Goal: Task Accomplishment & Management: Manage account settings

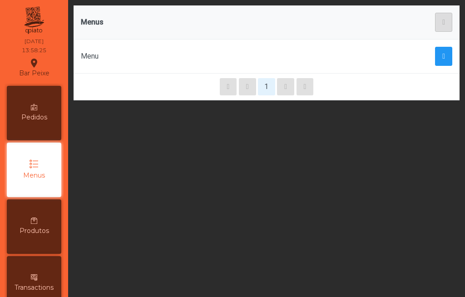
click at [31, 122] on div "Pedidos" at bounding box center [34, 113] width 55 height 55
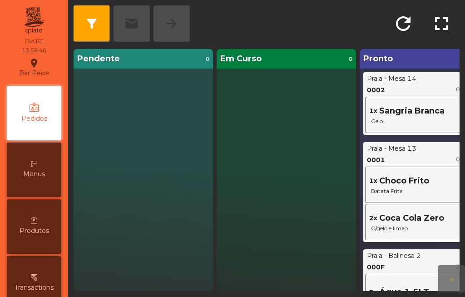
click at [406, 97] on div "1x Sangria Branca Gelo" at bounding box center [429, 115] width 129 height 36
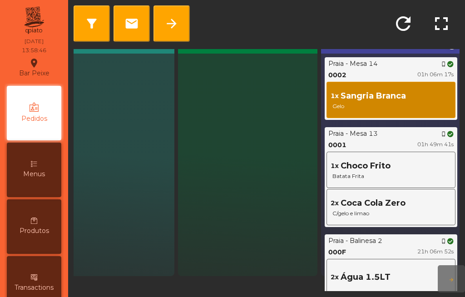
scroll to position [20, 50]
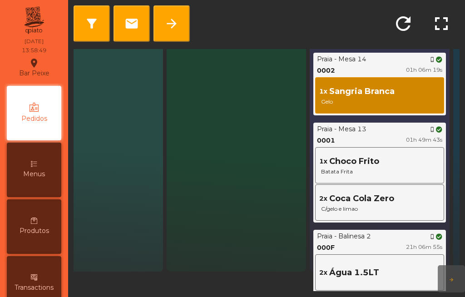
click at [170, 29] on button "arrow_forward" at bounding box center [172, 23] width 36 height 36
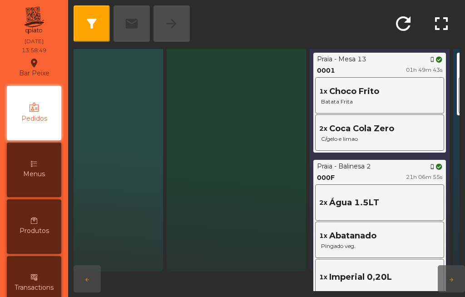
click at [388, 79] on div "1x Choco Frito Batata Frita" at bounding box center [379, 95] width 124 height 32
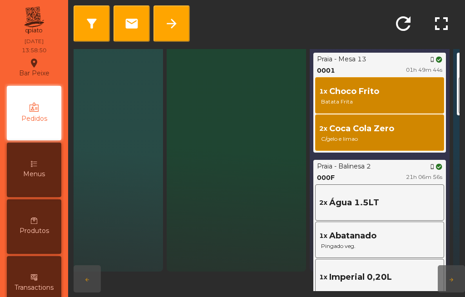
click at [174, 22] on span "arrow_forward" at bounding box center [171, 23] width 15 height 15
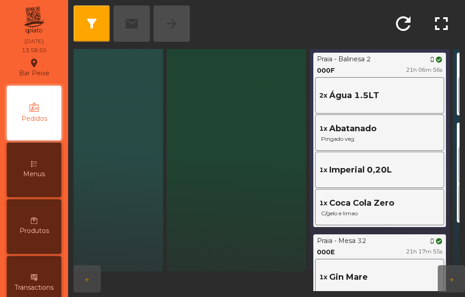
click at [393, 59] on div "Praia - [GEOGRAPHIC_DATA] 2 phone_iphone 000F 21h 06m 56s" at bounding box center [379, 65] width 129 height 21
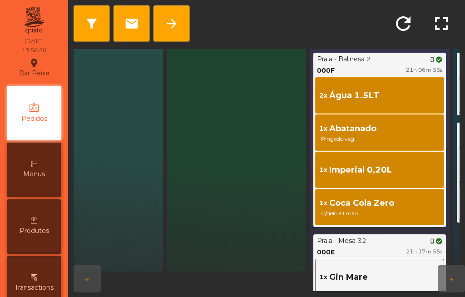
click at [174, 18] on span "arrow_forward" at bounding box center [171, 23] width 15 height 15
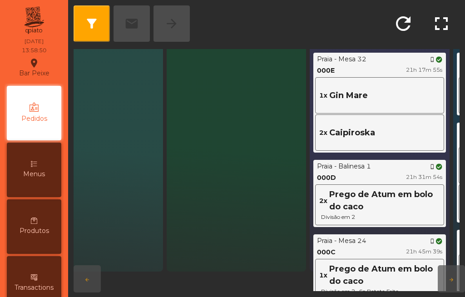
click at [390, 66] on div "000E 21h 17m 55s" at bounding box center [379, 71] width 125 height 10
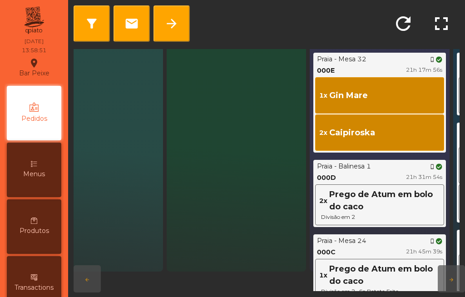
click at [175, 16] on span "arrow_forward" at bounding box center [171, 23] width 15 height 15
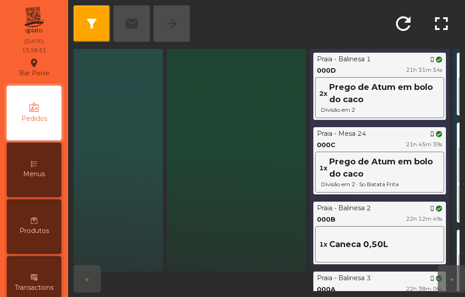
click at [389, 66] on div "000D 21h 31m 54s" at bounding box center [379, 71] width 125 height 10
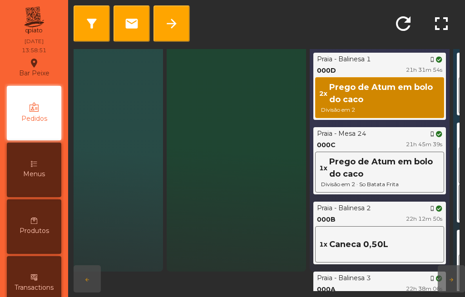
click at [175, 16] on span "arrow_forward" at bounding box center [171, 23] width 15 height 15
click at [390, 129] on div "Praia - [GEOGRAPHIC_DATA] 24 phone_iphone 000C 21h 45m 39s" at bounding box center [379, 139] width 129 height 21
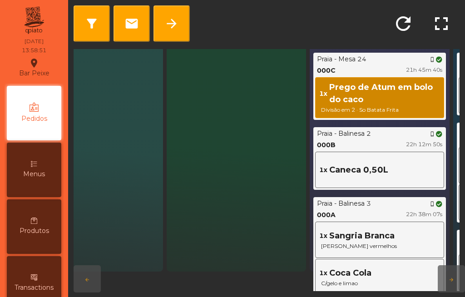
click at [174, 16] on span "arrow_forward" at bounding box center [171, 23] width 15 height 15
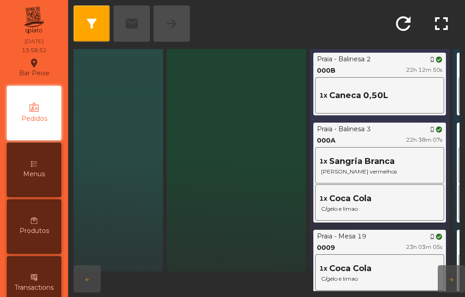
click at [391, 59] on div "Praia - [GEOGRAPHIC_DATA] 2 phone_iphone 000B 22h 12m 50s" at bounding box center [379, 65] width 129 height 21
click at [174, 16] on span "arrow_forward" at bounding box center [171, 23] width 15 height 15
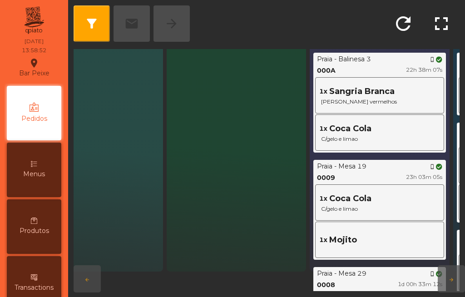
click at [391, 58] on div "Praia - [GEOGRAPHIC_DATA] 3 phone_iphone 000A 22h 38m 07s" at bounding box center [379, 65] width 129 height 21
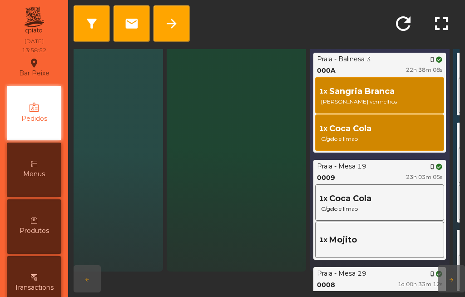
click at [174, 16] on span "arrow_forward" at bounding box center [171, 23] width 15 height 15
click at [393, 162] on div "Praia - [GEOGRAPHIC_DATA] 19 phone_iphone" at bounding box center [379, 167] width 125 height 10
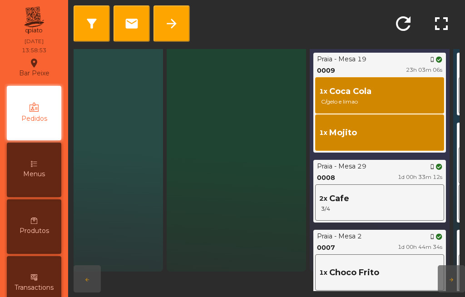
click at [173, 16] on span "arrow_forward" at bounding box center [171, 23] width 15 height 15
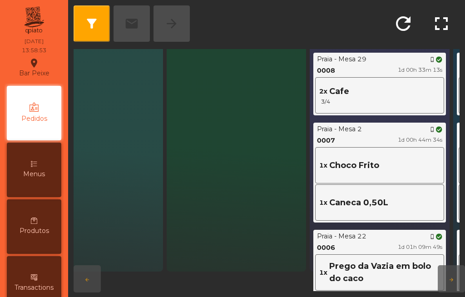
click at [389, 66] on div "0008 1d 00h 33m 13s" at bounding box center [379, 71] width 125 height 10
click at [176, 16] on span "arrow_forward" at bounding box center [171, 23] width 15 height 15
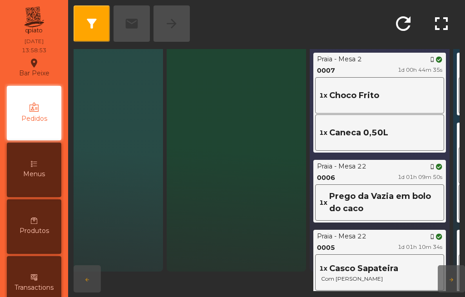
click at [392, 58] on div "Praia - [GEOGRAPHIC_DATA] 2 phone_iphone 0007 1d 00h 44m 35s" at bounding box center [379, 65] width 129 height 21
click at [178, 16] on span "arrow_forward" at bounding box center [171, 23] width 15 height 15
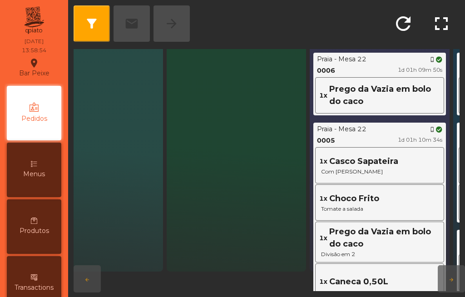
click at [390, 66] on div "0006 1d 01h 09m 50s" at bounding box center [379, 71] width 125 height 10
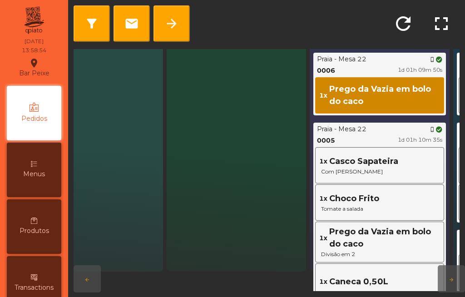
click at [179, 10] on button "arrow_forward" at bounding box center [172, 23] width 36 height 36
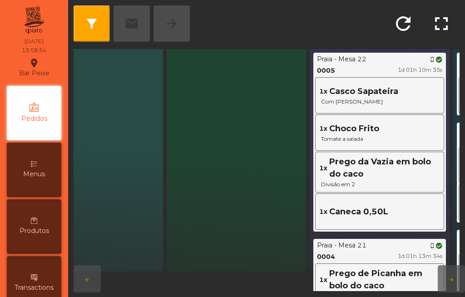
click at [392, 66] on div "0005 1d 01h 10m 35s" at bounding box center [379, 71] width 125 height 10
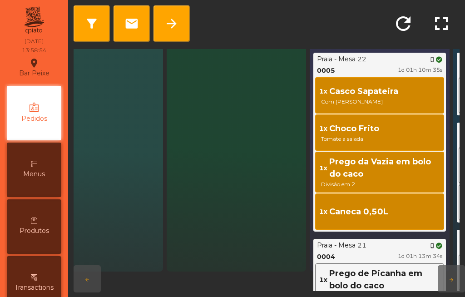
click at [392, 66] on div "0005 1d 01h 10m 35s" at bounding box center [379, 71] width 125 height 10
click at [177, 16] on span "arrow_forward" at bounding box center [171, 23] width 15 height 15
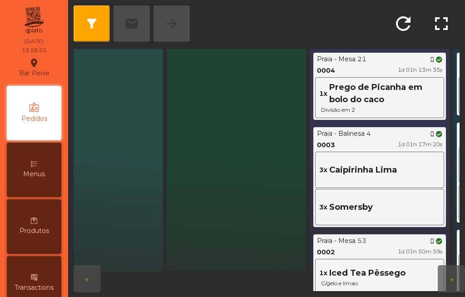
click at [392, 66] on div "0004 1d 01h 13m 35s" at bounding box center [379, 71] width 125 height 10
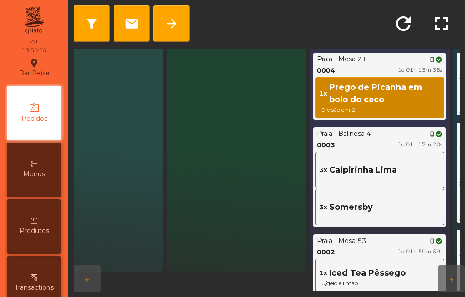
click at [178, 16] on span "arrow_forward" at bounding box center [171, 23] width 15 height 15
click at [396, 129] on div "Praia - [GEOGRAPHIC_DATA] 4 phone_iphone" at bounding box center [379, 134] width 125 height 10
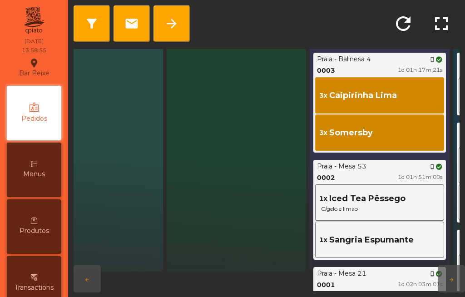
click at [178, 8] on button "arrow_forward" at bounding box center [172, 23] width 36 height 36
click at [396, 162] on div "Praia - Mesa 53 phone_iphone" at bounding box center [379, 167] width 125 height 10
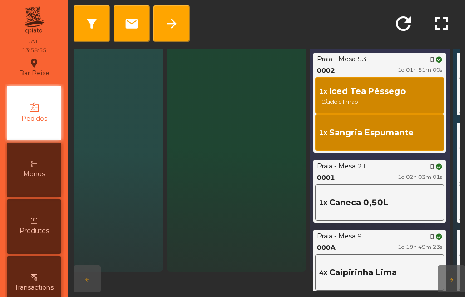
click at [178, 10] on button "arrow_forward" at bounding box center [172, 23] width 36 height 36
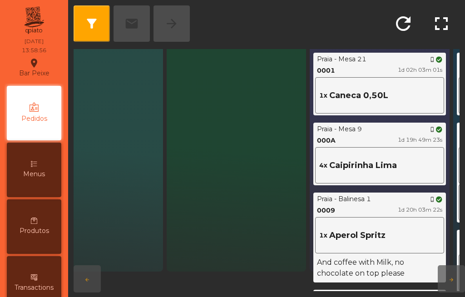
click at [397, 55] on div "Praia - Mesa 21 phone_iphone" at bounding box center [379, 60] width 125 height 10
click at [179, 8] on button "arrow_forward" at bounding box center [172, 23] width 36 height 36
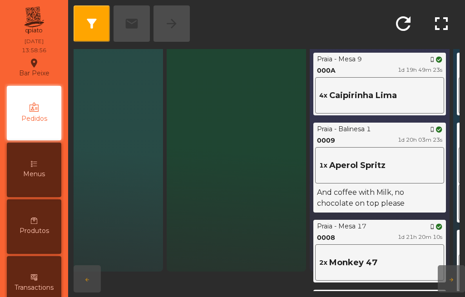
click at [397, 55] on div "Praia - [GEOGRAPHIC_DATA] 9 phone_iphone" at bounding box center [379, 60] width 125 height 10
click at [178, 16] on span "arrow_forward" at bounding box center [171, 23] width 15 height 15
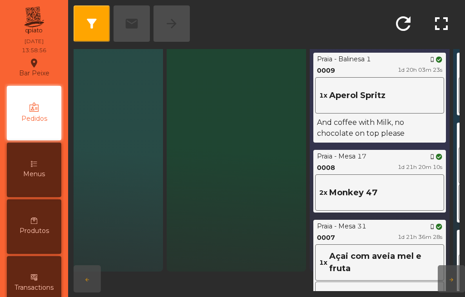
click at [397, 55] on div "Praia - [GEOGRAPHIC_DATA] 1 phone_iphone" at bounding box center [379, 60] width 125 height 10
click at [179, 10] on button "arrow_forward" at bounding box center [172, 23] width 36 height 36
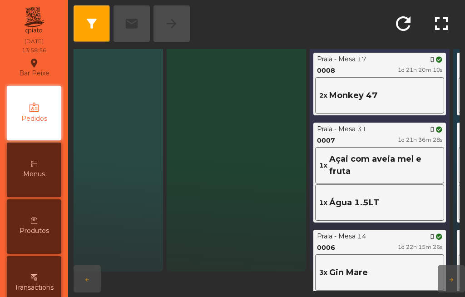
click at [396, 55] on div "Praia - Mesa 17 phone_iphone" at bounding box center [379, 60] width 125 height 10
click at [178, 16] on span "arrow_forward" at bounding box center [171, 23] width 15 height 15
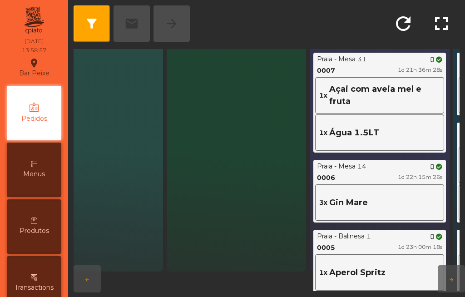
click at [396, 55] on div "Praia - [GEOGRAPHIC_DATA] 31 phone_iphone" at bounding box center [379, 60] width 125 height 10
click at [179, 10] on button "arrow_forward" at bounding box center [172, 23] width 36 height 36
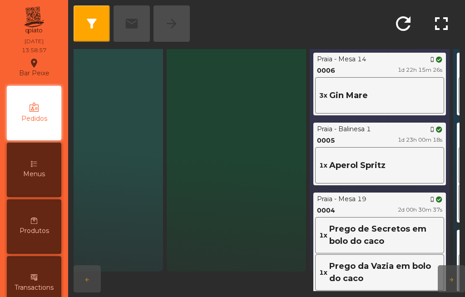
click at [396, 55] on div "Praia - [GEOGRAPHIC_DATA] 14 phone_iphone" at bounding box center [379, 60] width 125 height 10
click at [179, 9] on button "arrow_forward" at bounding box center [172, 23] width 36 height 36
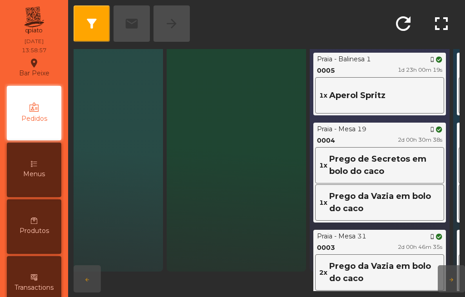
click at [397, 55] on div "Praia - [GEOGRAPHIC_DATA] 1 phone_iphone" at bounding box center [379, 60] width 125 height 10
click at [177, 16] on span "arrow_forward" at bounding box center [171, 23] width 15 height 15
click at [397, 124] on div "Praia - [GEOGRAPHIC_DATA] 19 phone_iphone" at bounding box center [379, 129] width 125 height 10
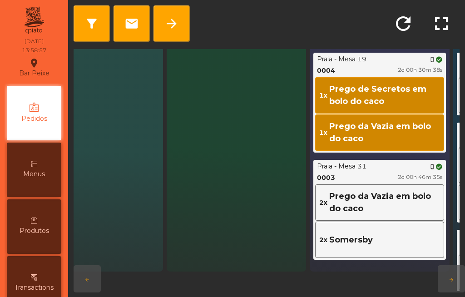
click at [178, 16] on span "arrow_forward" at bounding box center [171, 23] width 15 height 15
click at [396, 162] on div "Praia - [GEOGRAPHIC_DATA] 31 phone_iphone" at bounding box center [379, 167] width 125 height 10
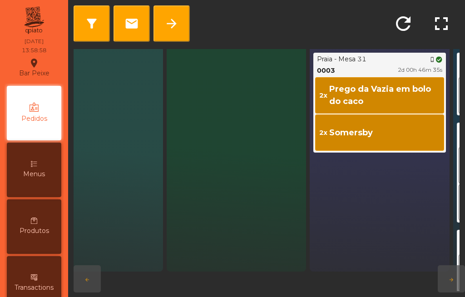
click at [178, 9] on button "arrow_forward" at bounding box center [172, 23] width 36 height 36
click at [395, 53] on div "Pronto 1 ... Praia - Mesa 31 phone_iphone 0003 2d 00h 46m 35s 2x Prego da Vazia…" at bounding box center [379, 151] width 139 height 242
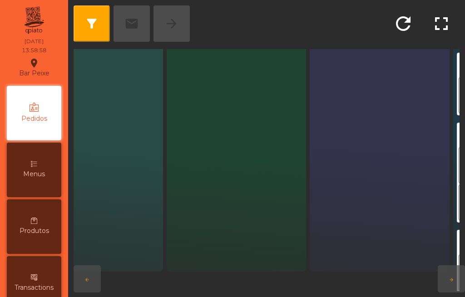
click at [180, 8] on div "filter_alt email arrow_forward" at bounding box center [132, 23] width 116 height 36
click at [395, 55] on div "Pronto 0" at bounding box center [379, 151] width 139 height 242
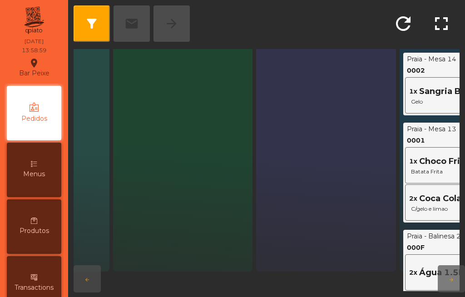
scroll to position [20, 204]
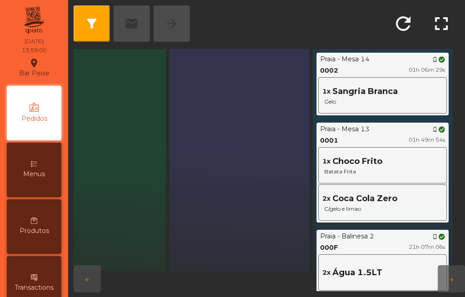
click at [389, 77] on div "1x Sangria Branca Gelo" at bounding box center [382, 95] width 129 height 36
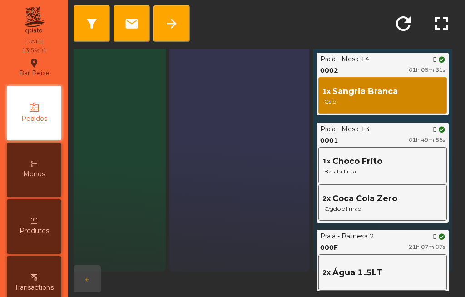
click at [389, 55] on div "Praia - [GEOGRAPHIC_DATA] 14 phone_iphone" at bounding box center [382, 60] width 125 height 10
click at [175, 16] on span "arrow_forward" at bounding box center [171, 23] width 15 height 15
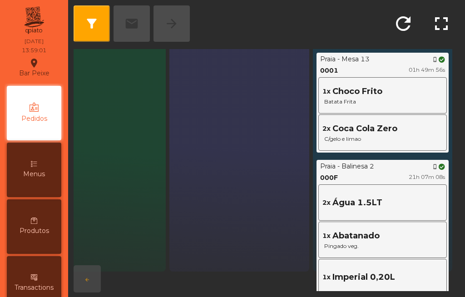
click at [389, 55] on div "Praia - Mesa 13 phone_iphone" at bounding box center [382, 60] width 125 height 10
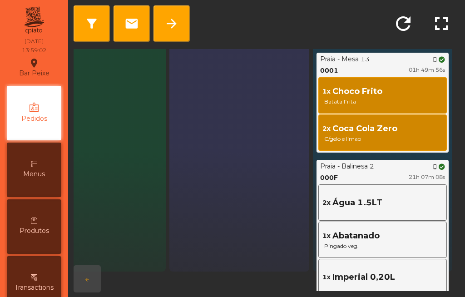
click at [175, 16] on span "arrow_forward" at bounding box center [171, 23] width 15 height 15
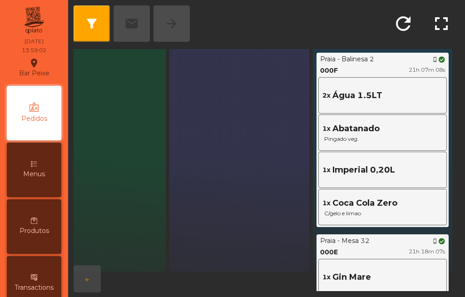
click at [388, 55] on div "Praia - [GEOGRAPHIC_DATA] 2 phone_iphone" at bounding box center [382, 60] width 125 height 10
click at [388, 57] on div "Praia - [GEOGRAPHIC_DATA] 2 phone_iphone" at bounding box center [382, 60] width 125 height 10
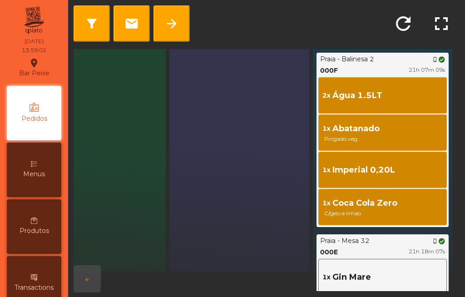
click at [170, 16] on span "arrow_forward" at bounding box center [171, 23] width 15 height 15
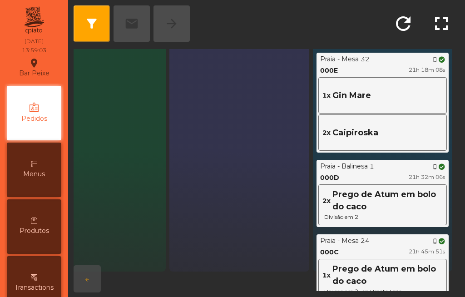
click at [388, 56] on div "Praia - Mesa 32 phone_iphone" at bounding box center [382, 60] width 125 height 10
click at [171, 16] on span "arrow_forward" at bounding box center [171, 23] width 15 height 15
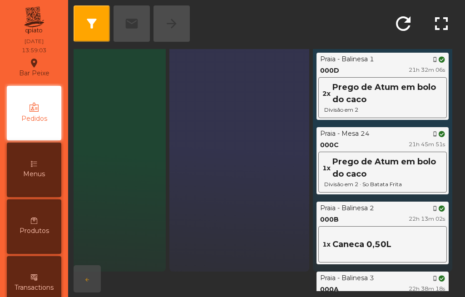
click at [389, 55] on div "Praia - [GEOGRAPHIC_DATA] 1 phone_iphone" at bounding box center [382, 60] width 125 height 10
click at [173, 16] on span "arrow_forward" at bounding box center [171, 23] width 15 height 15
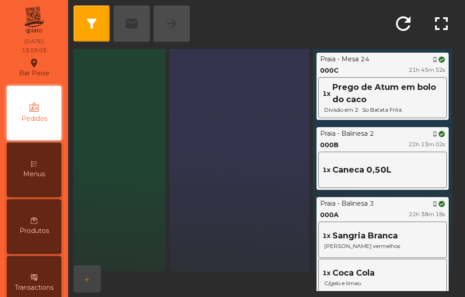
click at [388, 56] on div "Praia - Mesa 24 phone_iphone" at bounding box center [382, 60] width 125 height 10
click at [171, 16] on span "arrow_forward" at bounding box center [171, 23] width 15 height 15
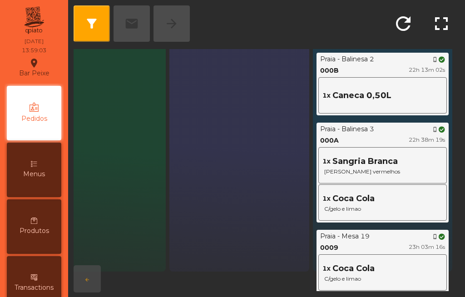
click at [387, 56] on div "Praia - [GEOGRAPHIC_DATA] 2 phone_iphone" at bounding box center [382, 60] width 125 height 10
click at [174, 16] on span "arrow_forward" at bounding box center [171, 23] width 15 height 15
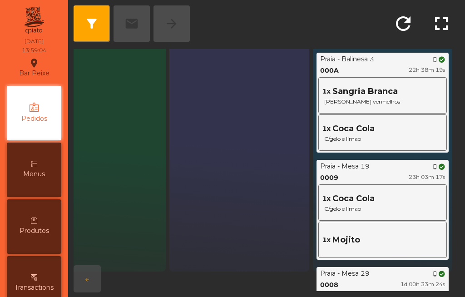
click at [387, 57] on div "Praia - [GEOGRAPHIC_DATA] 3 phone_iphone" at bounding box center [382, 60] width 125 height 10
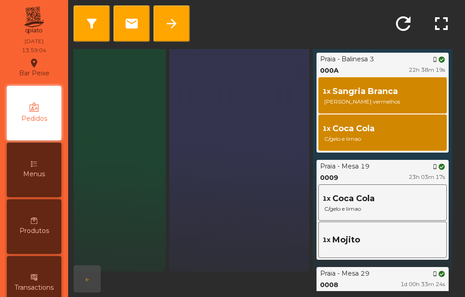
click at [390, 55] on div "Praia - [GEOGRAPHIC_DATA] 3 phone_iphone" at bounding box center [382, 60] width 125 height 10
click at [175, 16] on span "arrow_forward" at bounding box center [171, 23] width 15 height 15
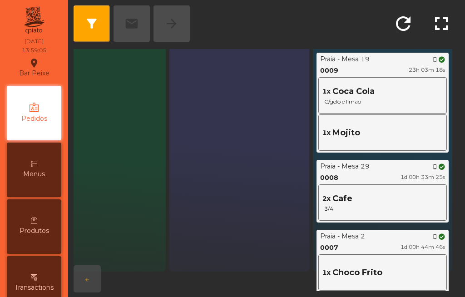
click at [390, 55] on div "Praia - [GEOGRAPHIC_DATA] 19 phone_iphone" at bounding box center [382, 60] width 125 height 10
click at [175, 16] on span "arrow_forward" at bounding box center [171, 23] width 15 height 15
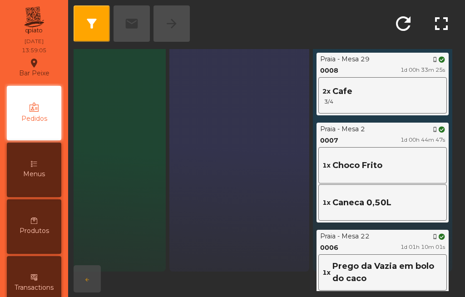
click at [390, 55] on div "Praia - Mesa 29 phone_iphone" at bounding box center [382, 60] width 125 height 10
click at [176, 16] on span "arrow_forward" at bounding box center [171, 23] width 15 height 15
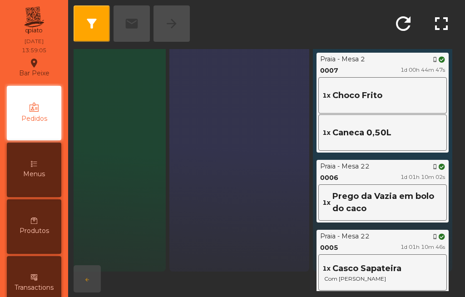
click at [392, 55] on div "Praia - Mesa 2 phone_iphone" at bounding box center [382, 60] width 125 height 10
click at [177, 16] on span "arrow_forward" at bounding box center [171, 23] width 15 height 15
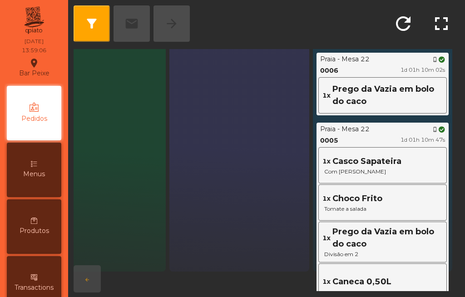
click at [390, 55] on div "Praia - [GEOGRAPHIC_DATA] 22 phone_iphone" at bounding box center [382, 60] width 125 height 10
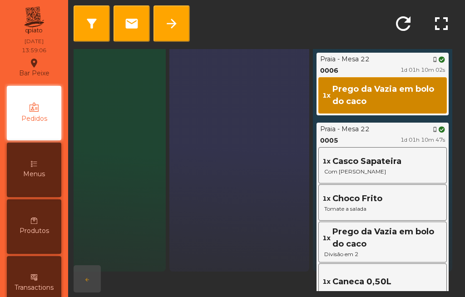
click at [387, 55] on div "Praia - [GEOGRAPHIC_DATA] 22 phone_iphone" at bounding box center [382, 60] width 125 height 10
click at [174, 16] on span "arrow_forward" at bounding box center [171, 23] width 15 height 15
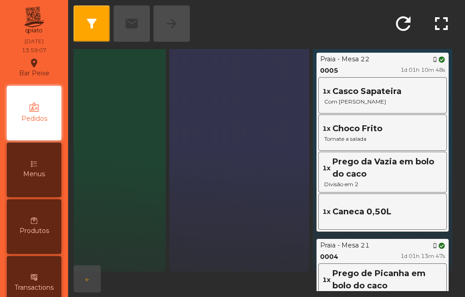
click at [173, 13] on div "filter_alt email arrow_forward" at bounding box center [132, 23] width 116 height 36
click at [386, 55] on div "Praia - [GEOGRAPHIC_DATA] 22 phone_iphone" at bounding box center [382, 60] width 125 height 10
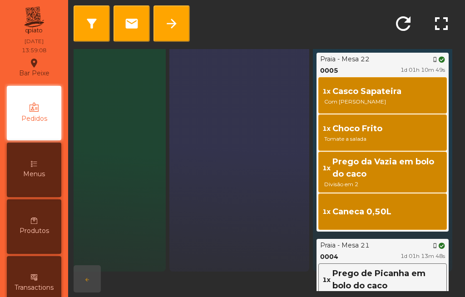
click at [173, 16] on span "arrow_forward" at bounding box center [171, 23] width 15 height 15
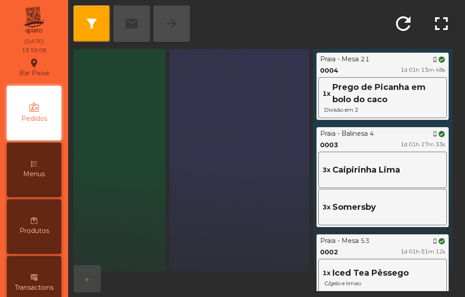
click at [386, 55] on div "Praia - Mesa 21 phone_iphone" at bounding box center [382, 60] width 125 height 10
click at [169, 16] on span "arrow_forward" at bounding box center [171, 23] width 15 height 15
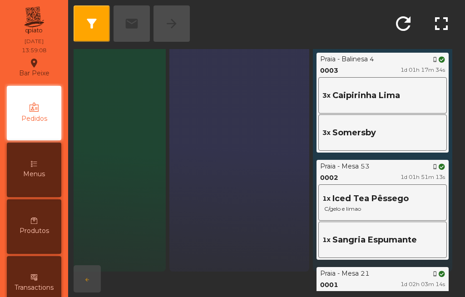
click at [386, 55] on div "Praia - [GEOGRAPHIC_DATA] 4 phone_iphone" at bounding box center [382, 60] width 125 height 10
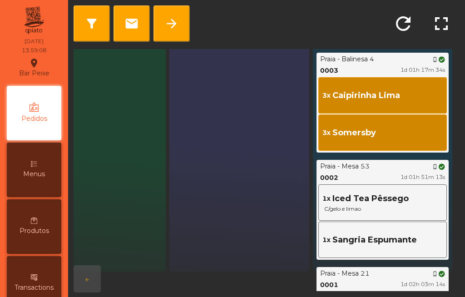
click at [170, 16] on span "arrow_forward" at bounding box center [171, 23] width 15 height 15
click at [385, 162] on div "Praia - Mesa 53 phone_iphone" at bounding box center [382, 167] width 125 height 10
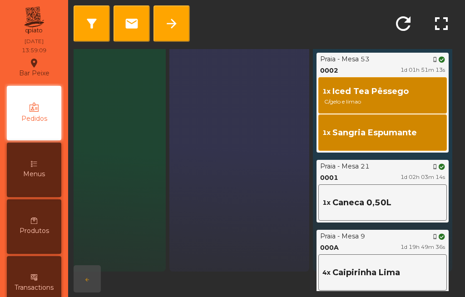
click at [172, 16] on span "arrow_forward" at bounding box center [171, 23] width 15 height 15
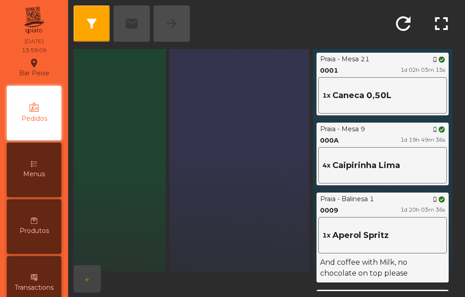
click at [387, 55] on div "Praia - Mesa 21 phone_iphone" at bounding box center [382, 60] width 125 height 10
click at [172, 16] on span "arrow_forward" at bounding box center [171, 23] width 15 height 15
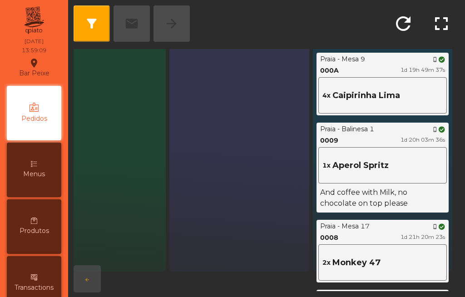
click at [387, 55] on div "Praia - [GEOGRAPHIC_DATA] 9 phone_iphone" at bounding box center [382, 60] width 125 height 10
click at [171, 16] on span "arrow_forward" at bounding box center [171, 23] width 15 height 15
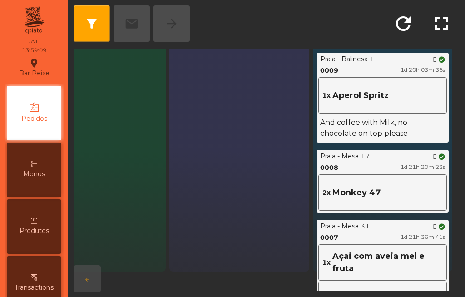
click at [387, 55] on div "Praia - [GEOGRAPHIC_DATA] 1 phone_iphone" at bounding box center [382, 60] width 125 height 10
click at [171, 16] on span "arrow_forward" at bounding box center [171, 23] width 15 height 15
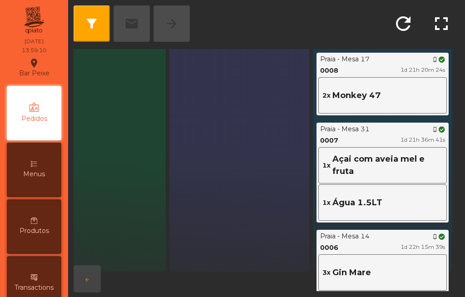
click at [386, 55] on div "Praia - Mesa 17 phone_iphone" at bounding box center [382, 60] width 125 height 10
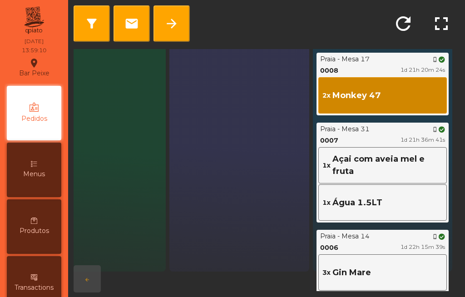
click at [171, 16] on span "arrow_forward" at bounding box center [171, 23] width 15 height 15
click at [388, 124] on div "Praia - [GEOGRAPHIC_DATA] 31 phone_iphone" at bounding box center [382, 129] width 125 height 10
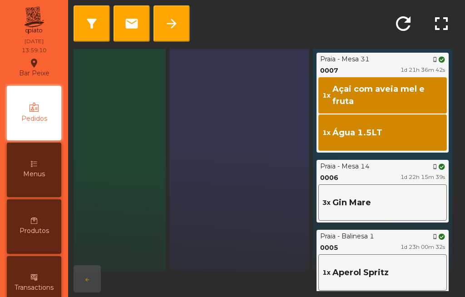
click at [171, 16] on span "arrow_forward" at bounding box center [171, 23] width 15 height 15
click at [389, 162] on div "Praia - [GEOGRAPHIC_DATA] 14 phone_iphone" at bounding box center [382, 167] width 125 height 10
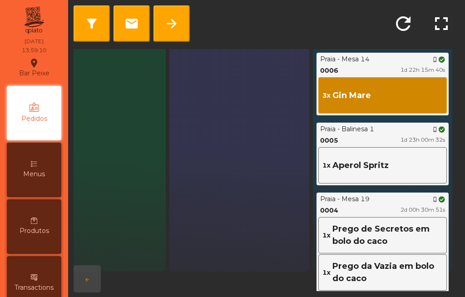
click at [172, 16] on span "arrow_forward" at bounding box center [171, 23] width 15 height 15
click at [389, 124] on div "Praia - [GEOGRAPHIC_DATA] 1 phone_iphone" at bounding box center [382, 129] width 125 height 10
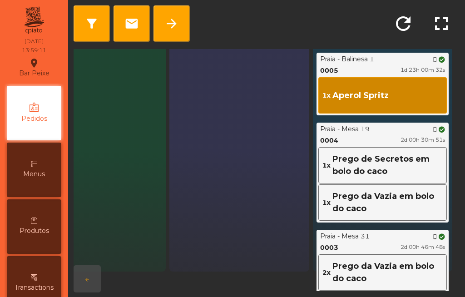
click at [175, 8] on button "arrow_forward" at bounding box center [172, 23] width 36 height 36
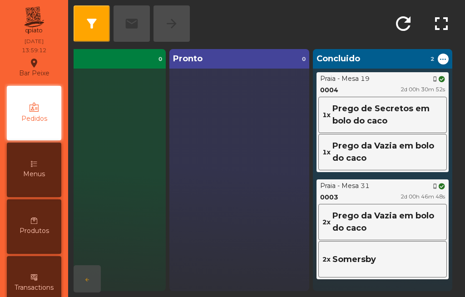
click at [387, 55] on div "Concluido 2 ..." at bounding box center [382, 59] width 139 height 20
click at [387, 74] on div "Praia - [GEOGRAPHIC_DATA] 19 phone_iphone" at bounding box center [382, 79] width 125 height 10
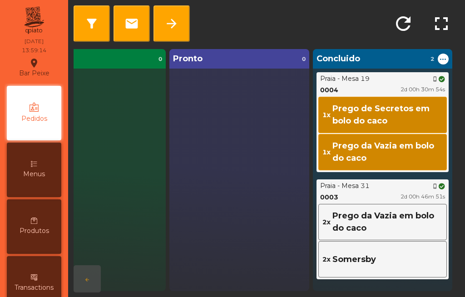
click at [440, 56] on div "..." at bounding box center [443, 56] width 7 height 0
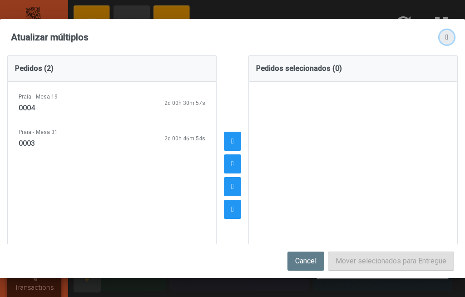
click at [446, 37] on span "button" at bounding box center [447, 37] width 3 height 7
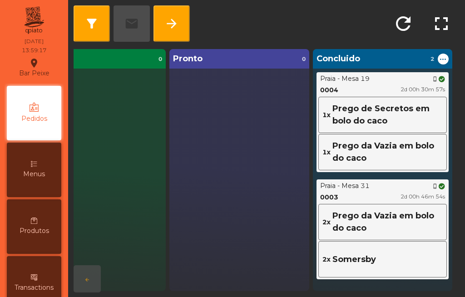
click at [376, 74] on div "Praia - [GEOGRAPHIC_DATA] 19 phone_iphone" at bounding box center [382, 79] width 125 height 10
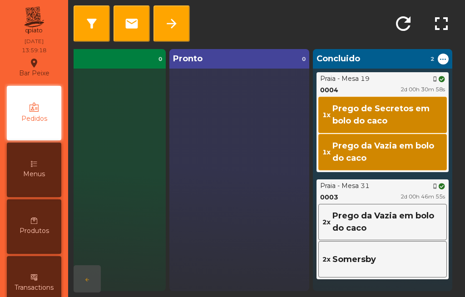
click at [173, 19] on span "arrow_forward" at bounding box center [171, 23] width 15 height 15
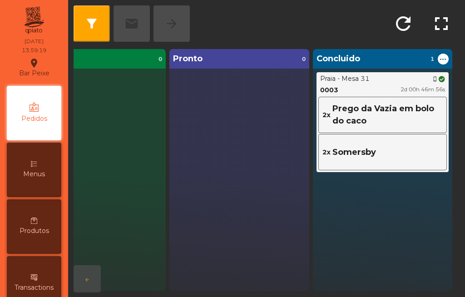
click at [385, 75] on div "Praia - [GEOGRAPHIC_DATA] 31 phone_iphone" at bounding box center [382, 79] width 125 height 10
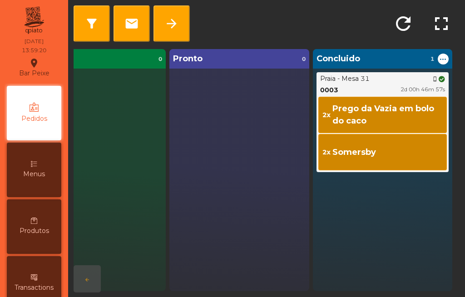
click at [170, 25] on button "arrow_forward" at bounding box center [172, 23] width 36 height 36
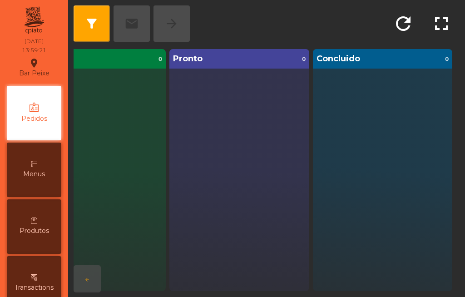
click at [33, 173] on span "Menus" at bounding box center [34, 174] width 22 height 10
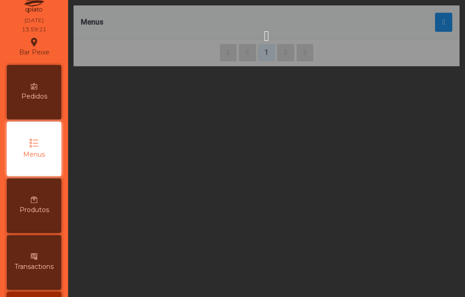
scroll to position [21, 0]
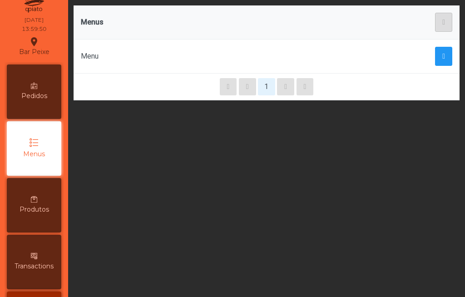
click at [27, 212] on span "Produtos" at bounding box center [35, 210] width 30 height 10
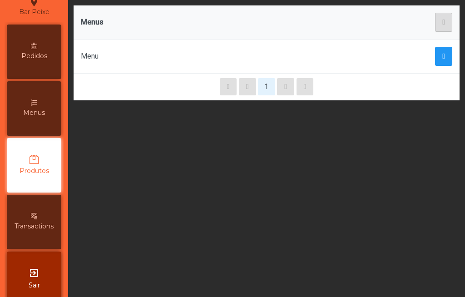
scroll to position [77, 0]
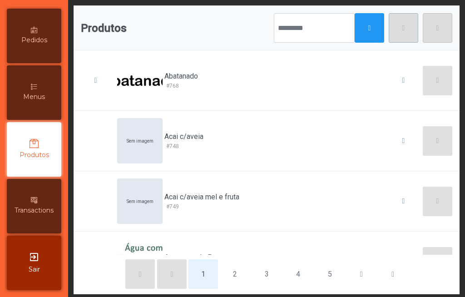
click at [42, 225] on div "Transactions" at bounding box center [34, 206] width 55 height 55
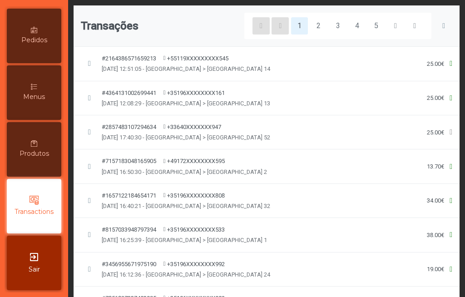
click at [23, 270] on div "exit_to_app Sair" at bounding box center [34, 263] width 55 height 55
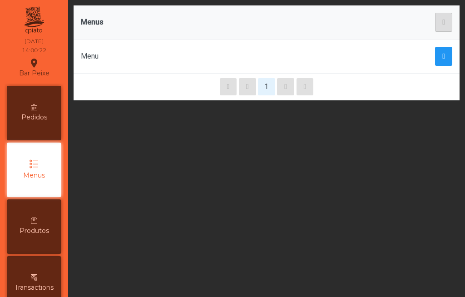
click at [35, 112] on div "Pedidos" at bounding box center [34, 113] width 55 height 55
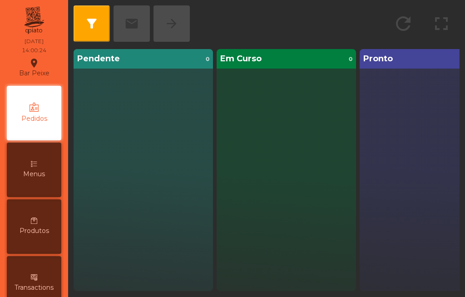
click at [33, 73] on div "Bar Peixe location_on" at bounding box center [34, 67] width 30 height 23
